Goal: Information Seeking & Learning: Learn about a topic

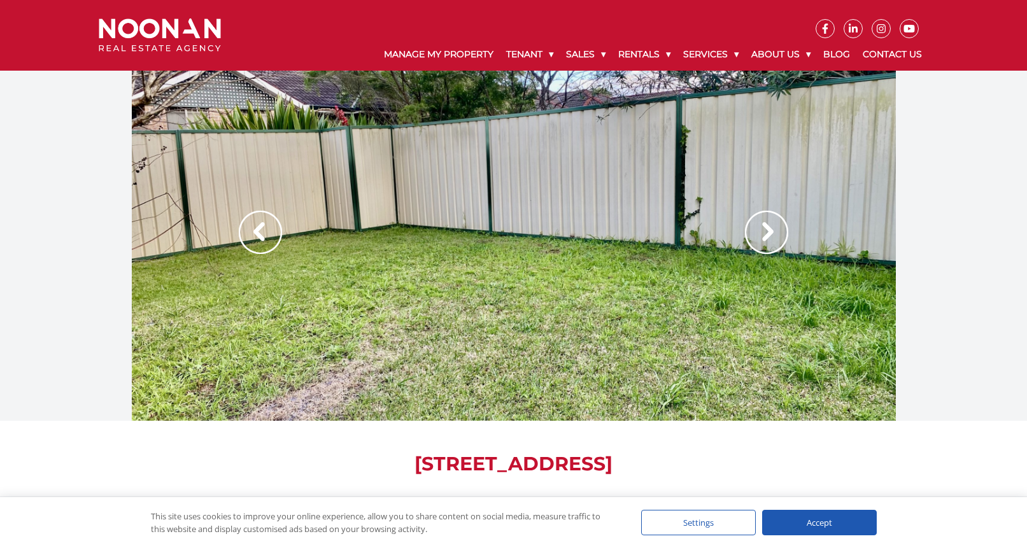
click at [770, 217] on img at bounding box center [766, 232] width 43 height 43
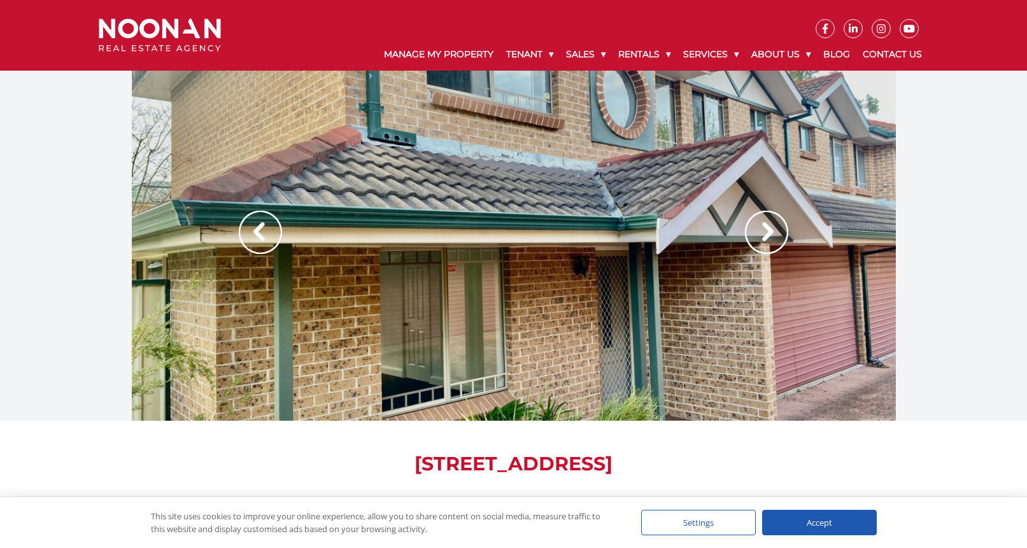
click at [770, 225] on img at bounding box center [766, 232] width 43 height 43
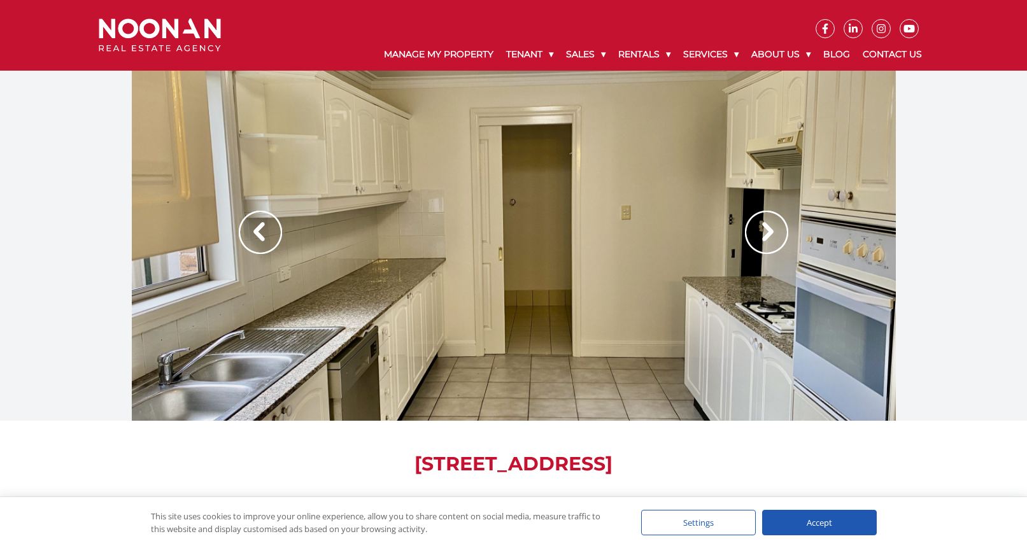
click at [770, 225] on img at bounding box center [766, 232] width 43 height 43
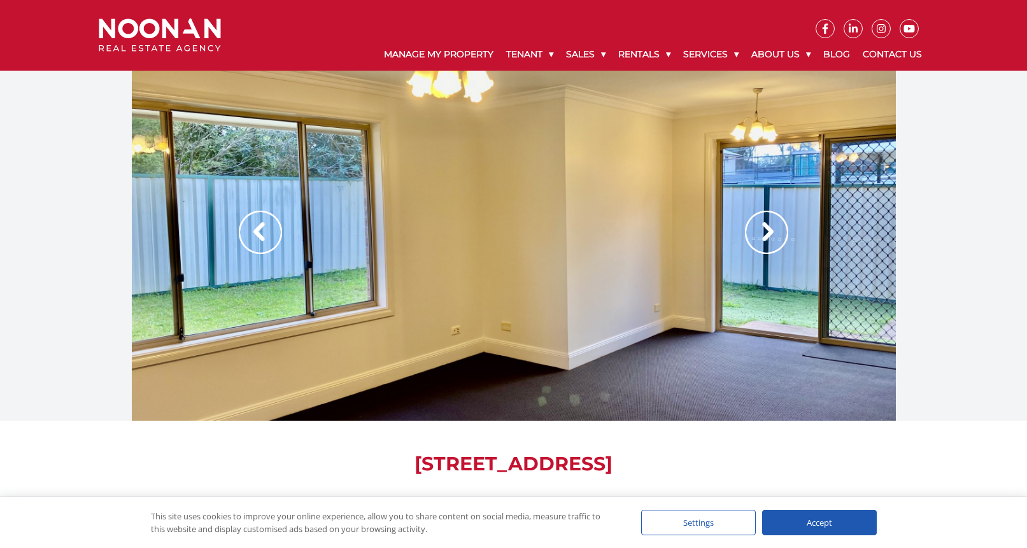
click at [770, 225] on img at bounding box center [766, 232] width 43 height 43
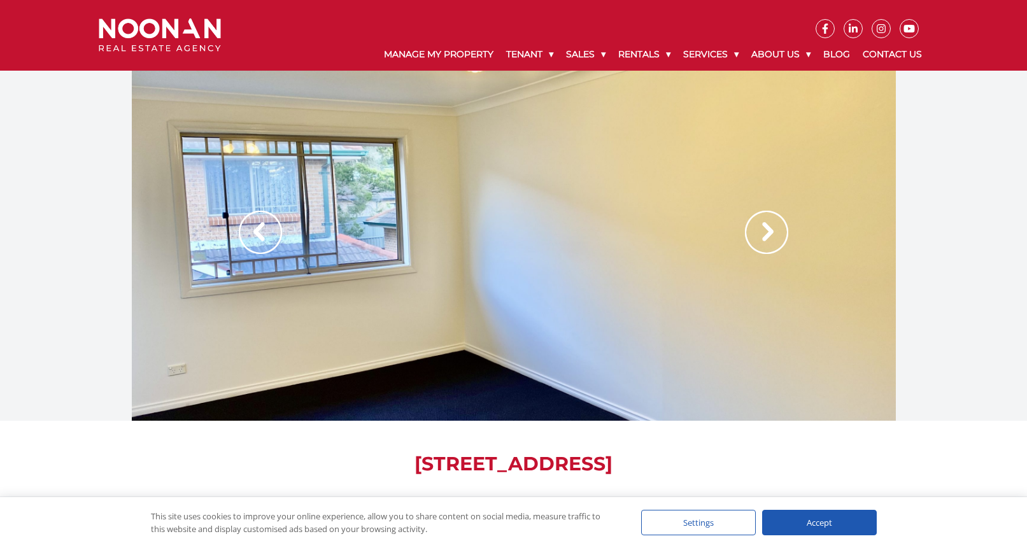
click at [770, 225] on img at bounding box center [766, 232] width 43 height 43
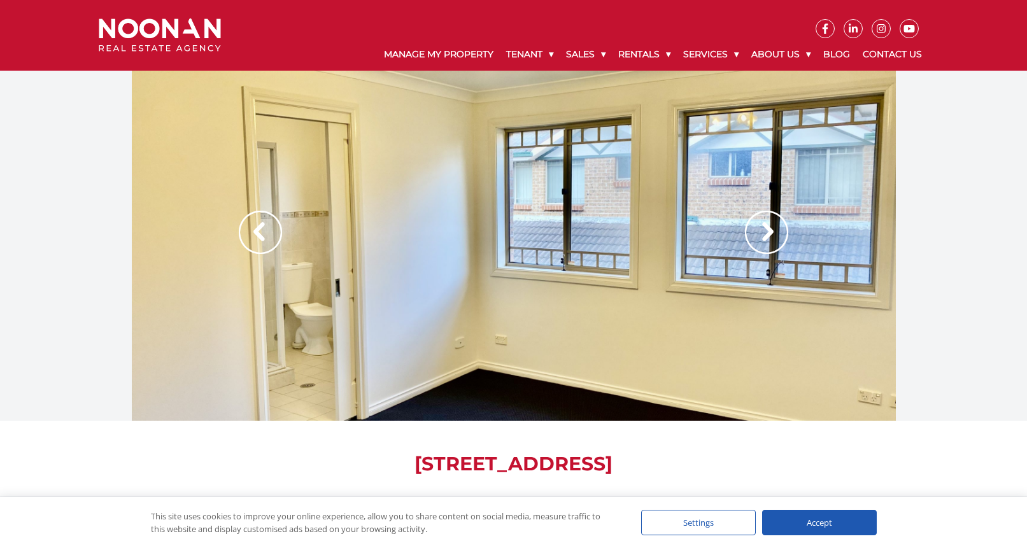
click at [770, 225] on img at bounding box center [766, 232] width 43 height 43
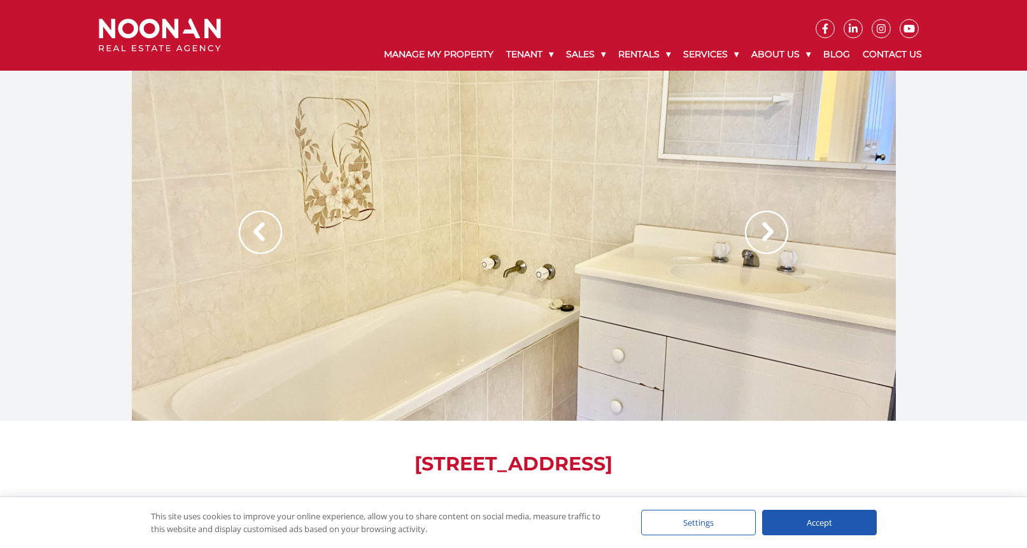
click at [770, 225] on img at bounding box center [766, 232] width 43 height 43
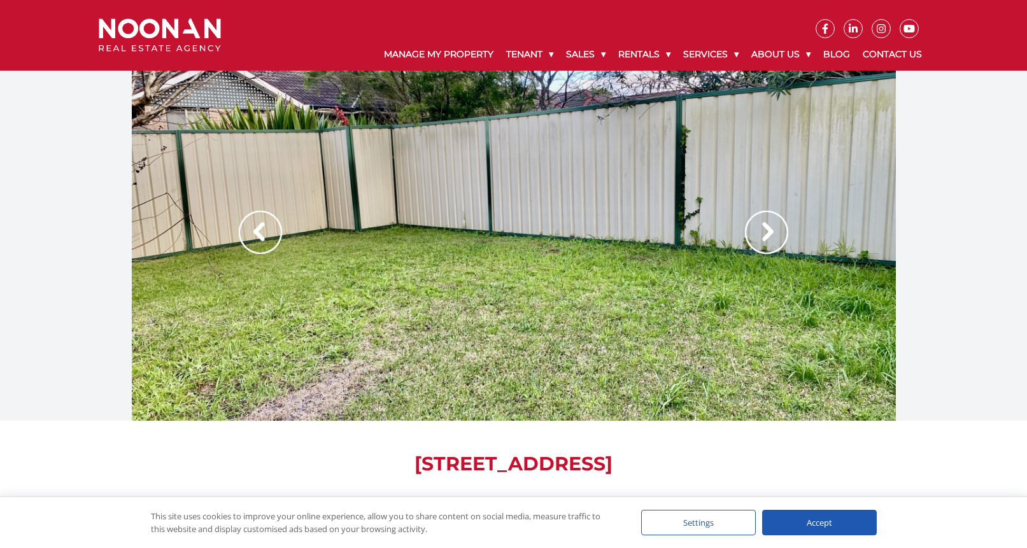
click at [770, 225] on img at bounding box center [766, 232] width 43 height 43
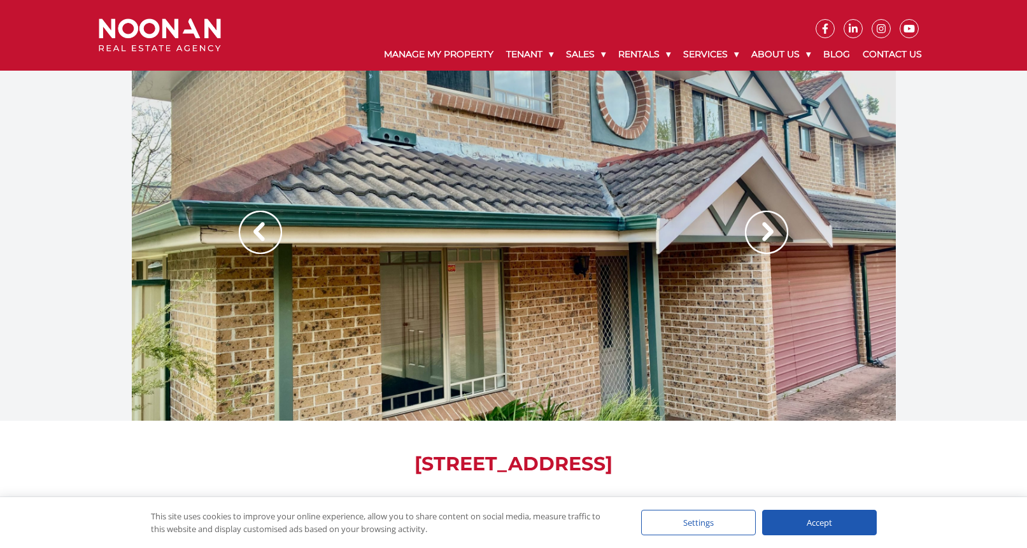
click at [770, 226] on img at bounding box center [766, 232] width 43 height 43
